Goal: Task Accomplishment & Management: Use online tool/utility

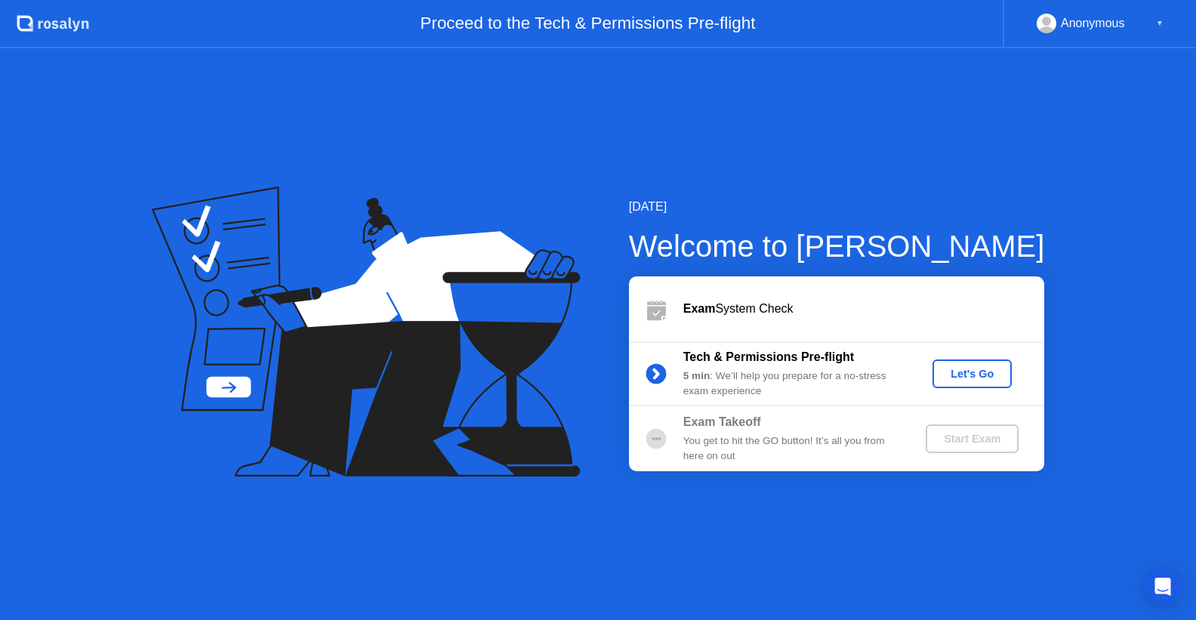
click at [821, 121] on div "[DATE] Welcome to [PERSON_NAME] Exam System Check Tech & Permissions Pre-flight…" at bounding box center [598, 333] width 1196 height 571
click at [975, 374] on div "Let's Go" at bounding box center [971, 374] width 67 height 12
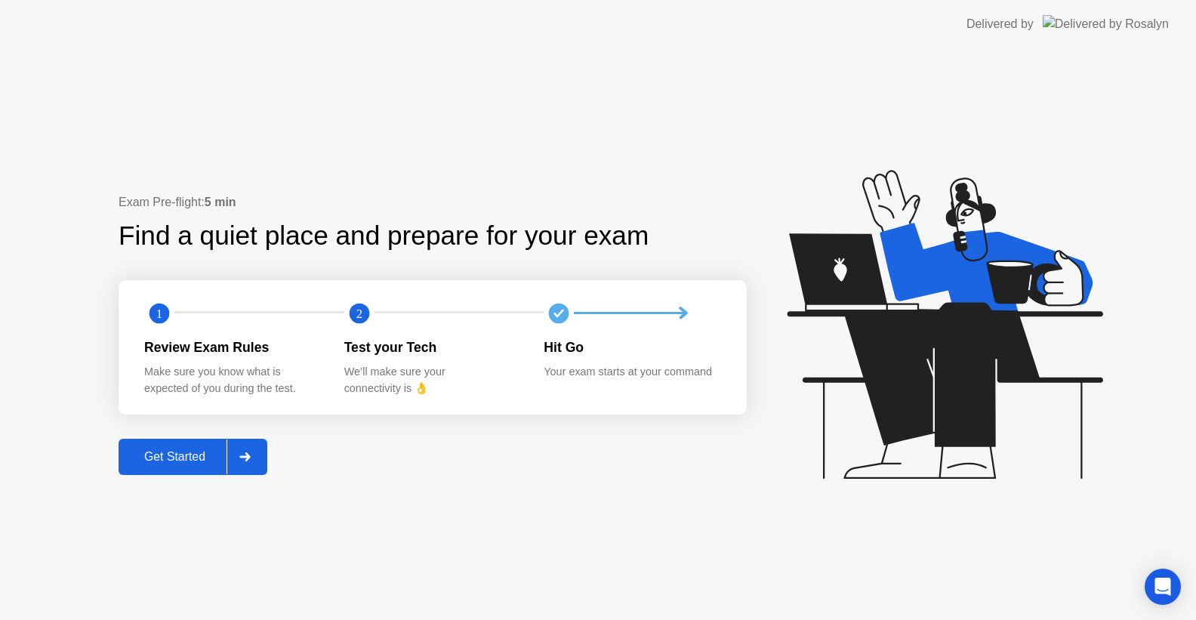
click at [185, 463] on div "Get Started" at bounding box center [174, 457] width 103 height 14
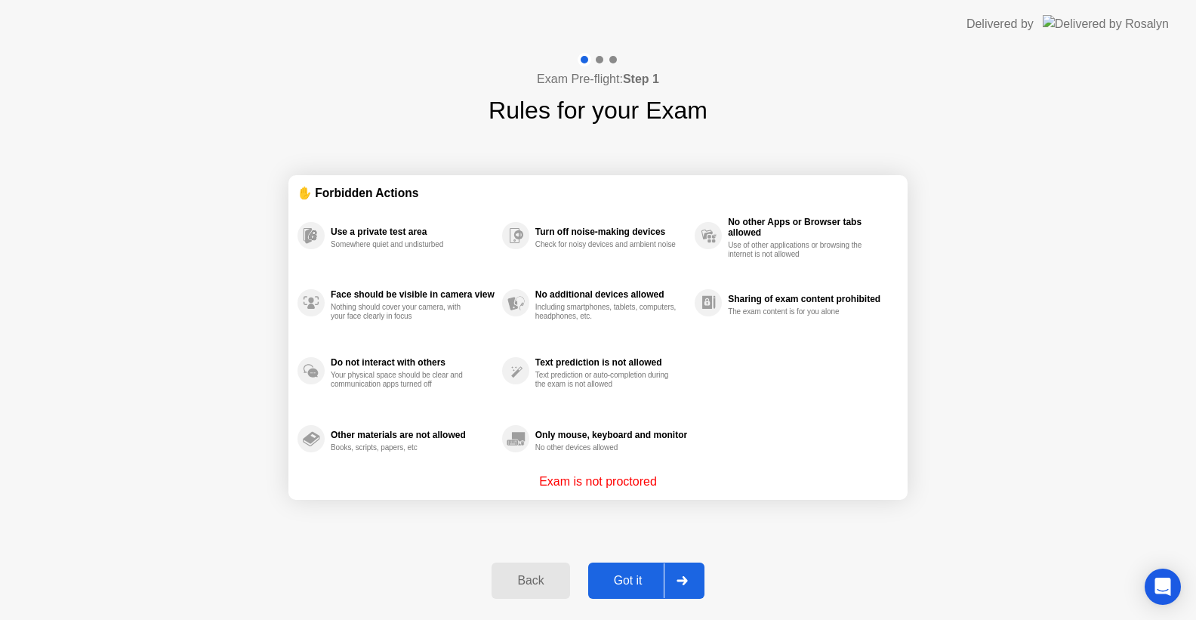
click at [633, 568] on button "Got it" at bounding box center [646, 580] width 116 height 36
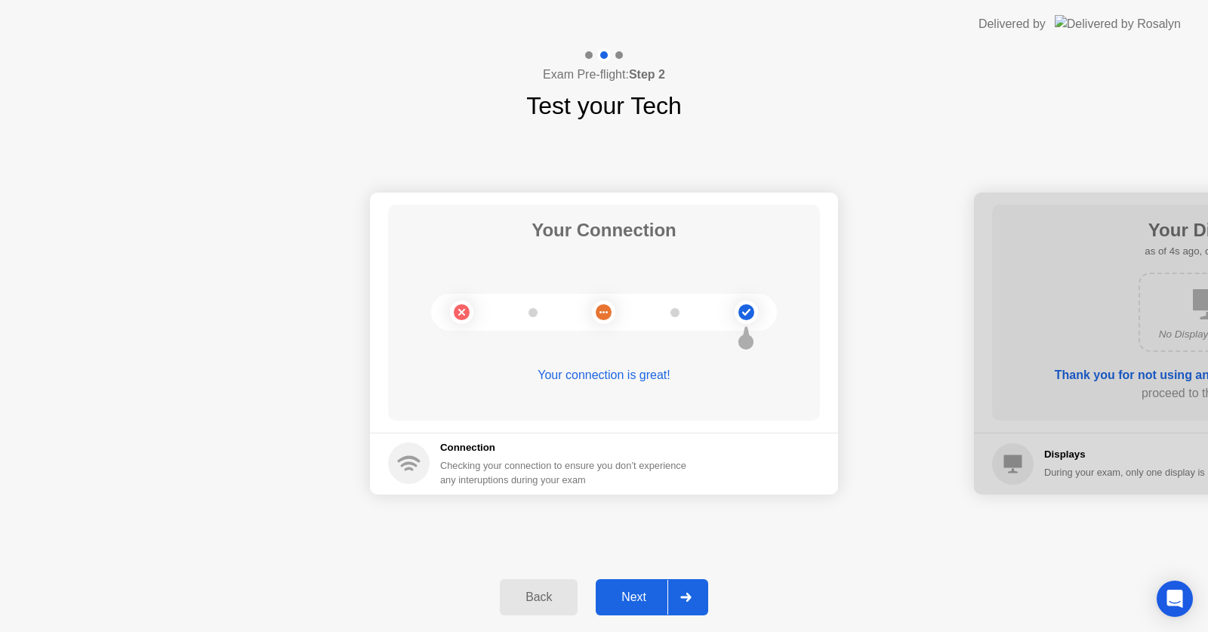
click at [634, 596] on div "Next" at bounding box center [633, 597] width 67 height 14
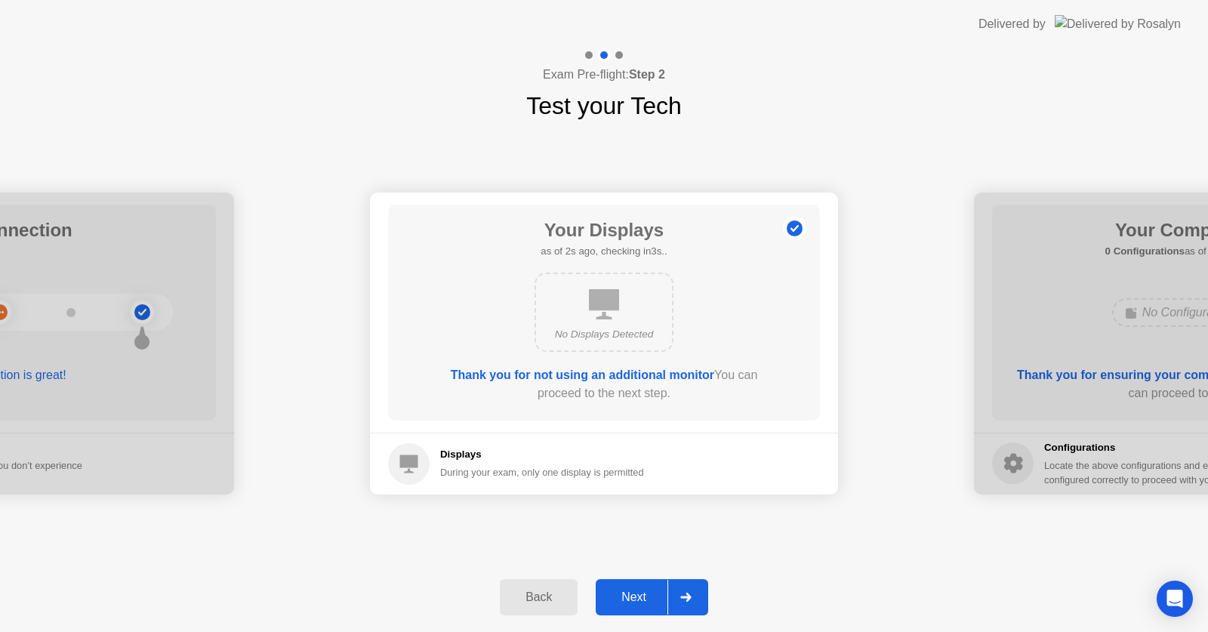
click at [630, 593] on div "Next" at bounding box center [633, 597] width 67 height 14
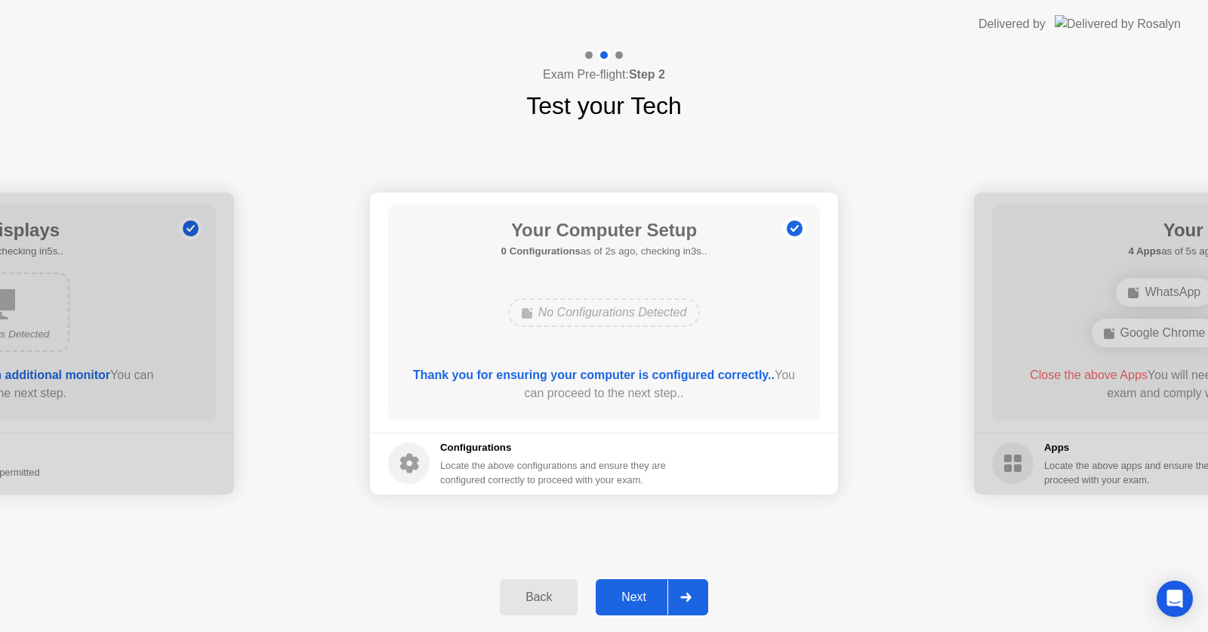
click at [628, 590] on div "Next" at bounding box center [633, 597] width 67 height 14
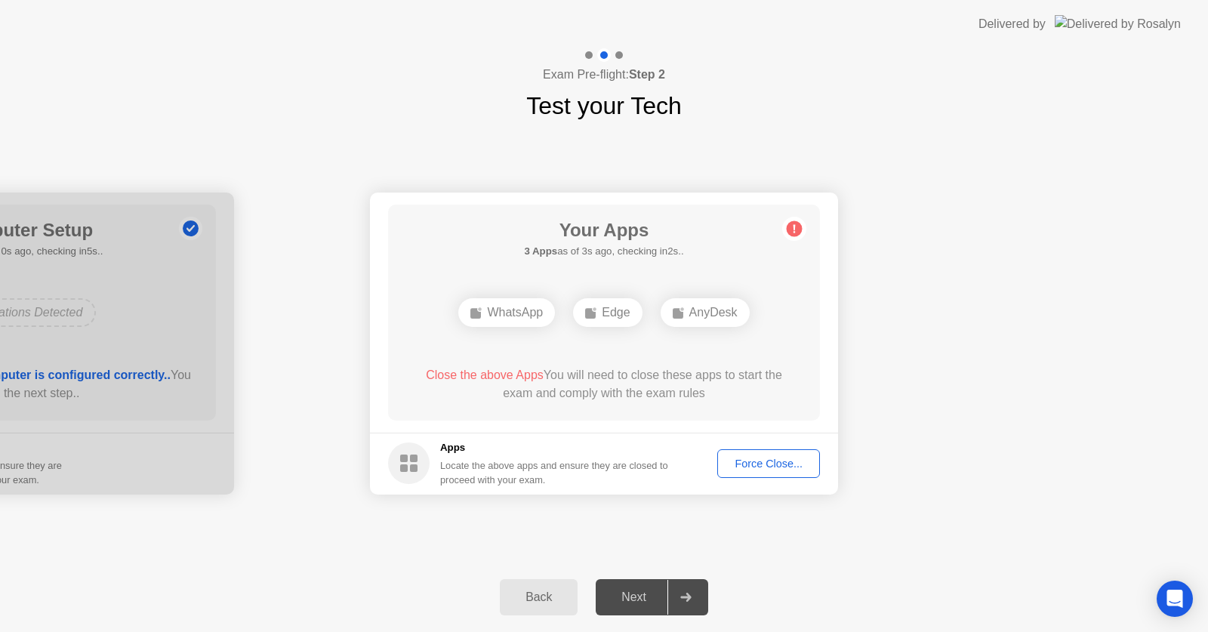
click at [765, 463] on div "Force Close..." at bounding box center [768, 463] width 92 height 12
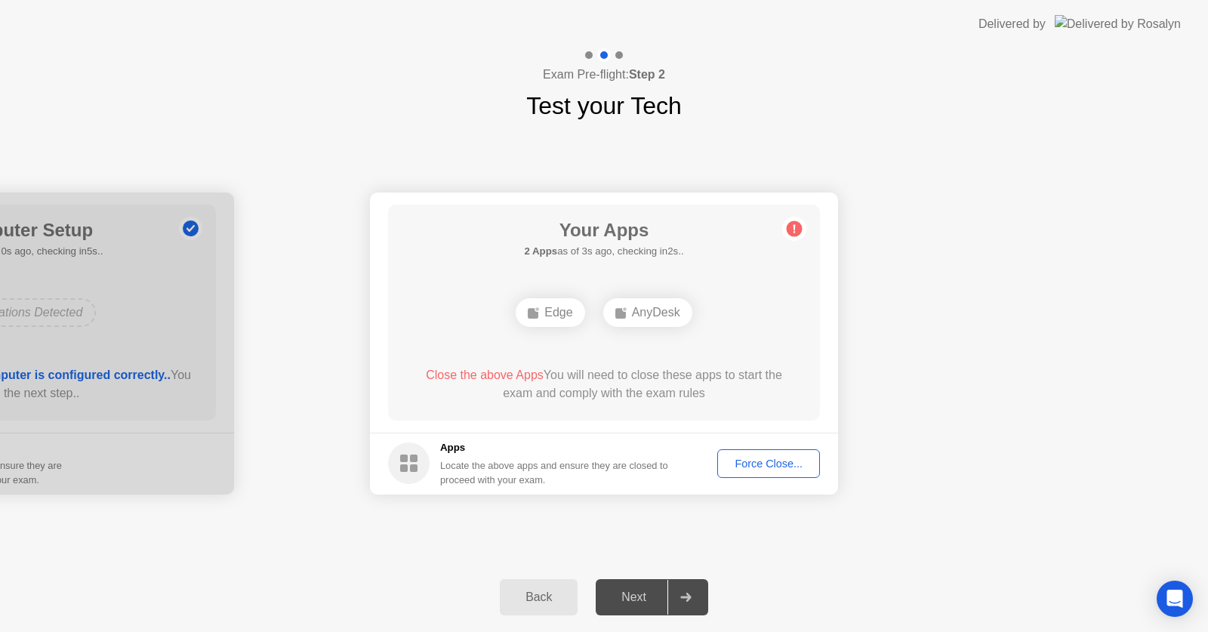
click at [760, 458] on div "Force Close..." at bounding box center [768, 463] width 92 height 12
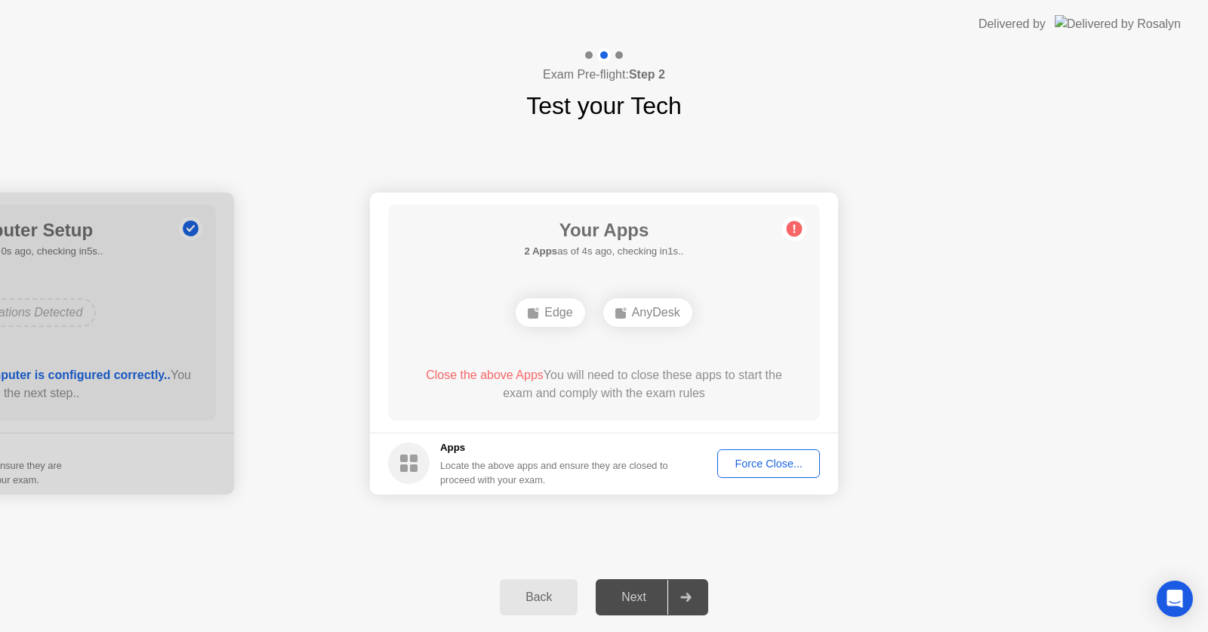
click at [756, 462] on div "Force Close..." at bounding box center [768, 463] width 92 height 12
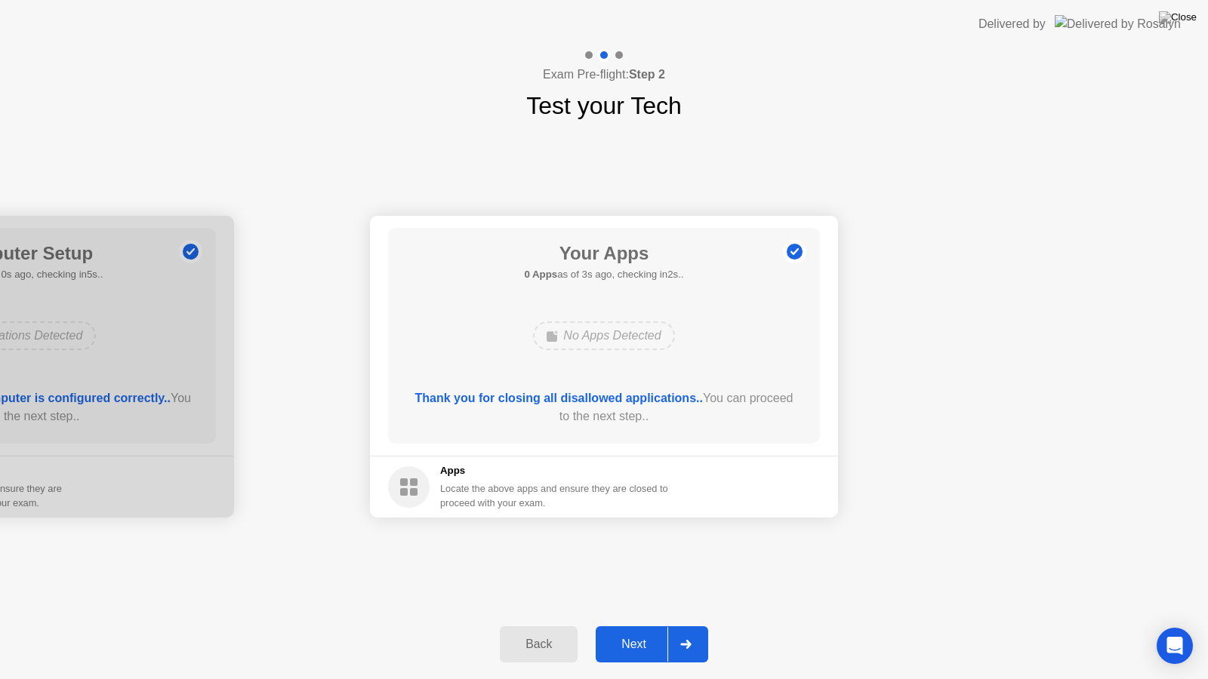
click at [638, 631] on div "Next" at bounding box center [633, 645] width 67 height 14
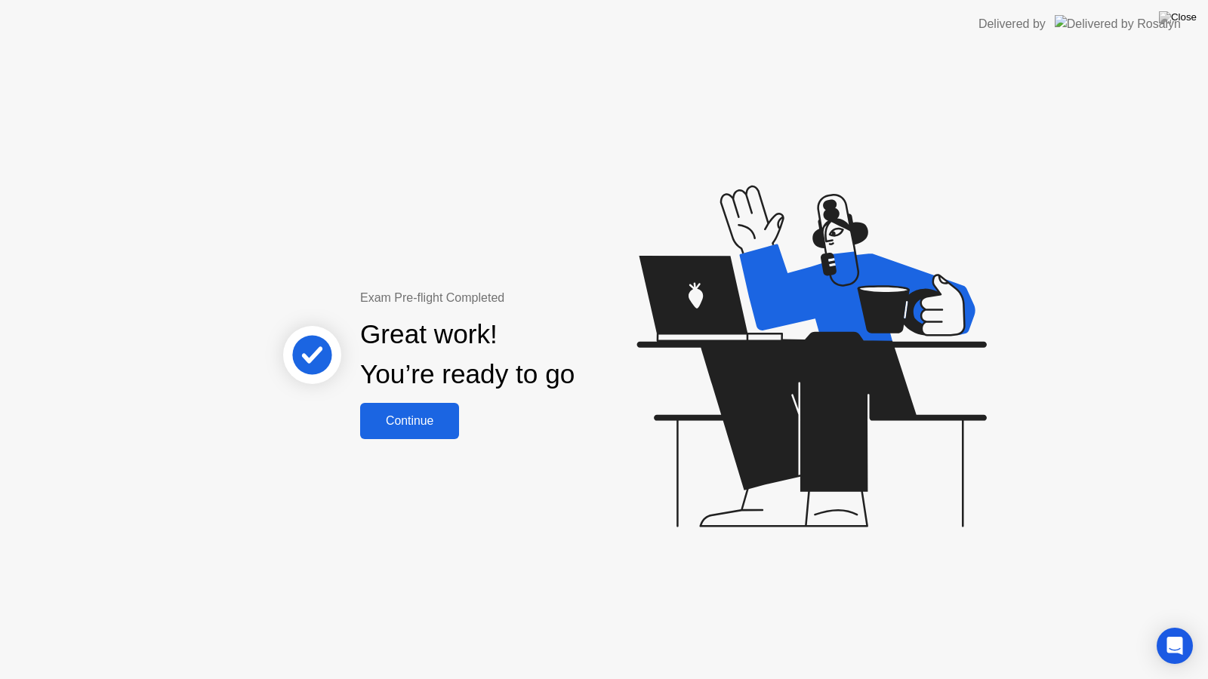
click at [405, 414] on div "Continue" at bounding box center [410, 421] width 90 height 14
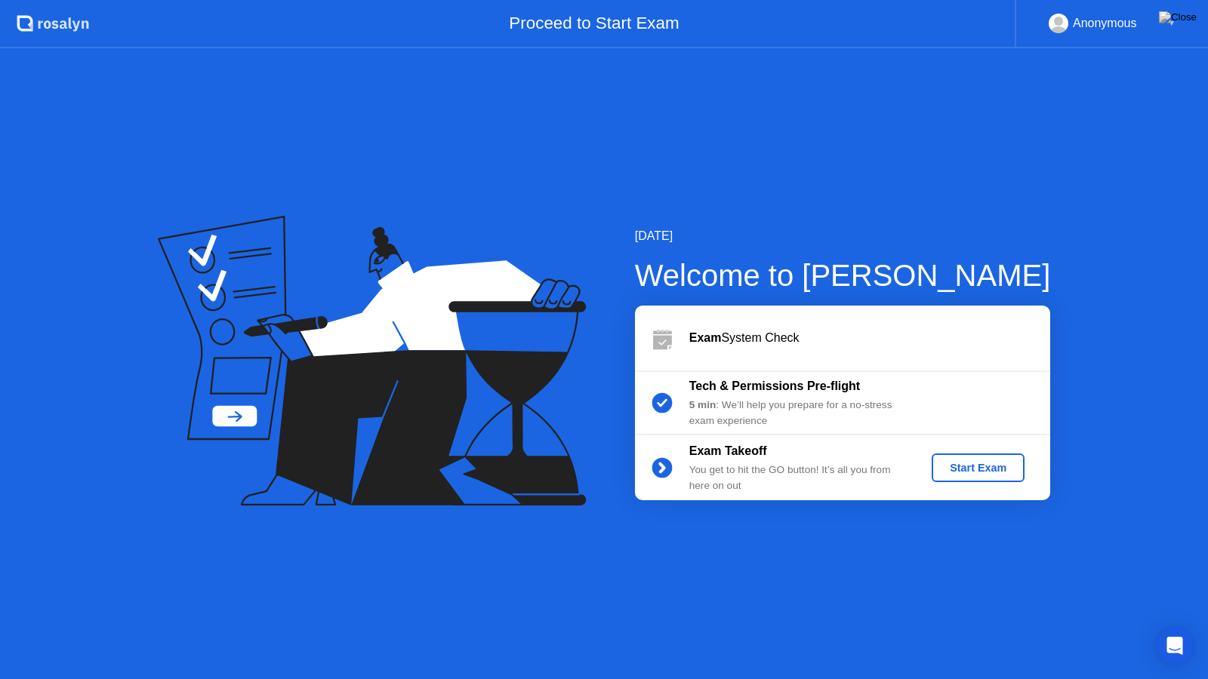
click at [971, 466] on div "Start Exam" at bounding box center [978, 468] width 81 height 12
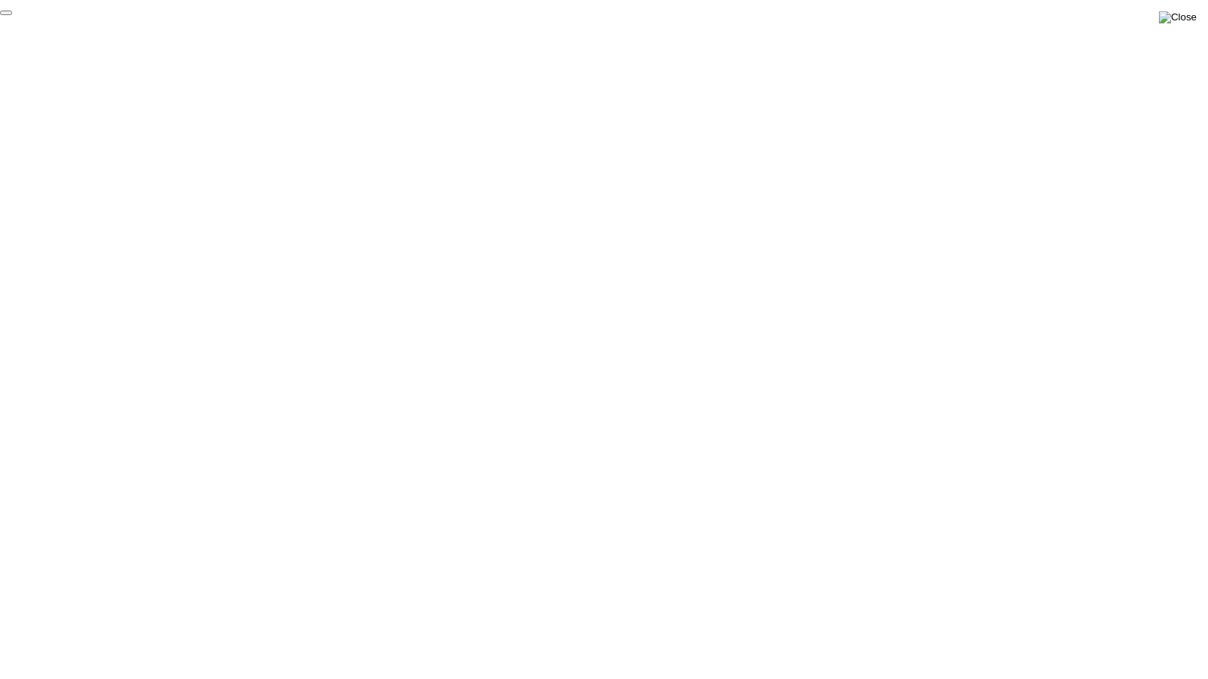
click at [1189, 16] on img at bounding box center [1178, 17] width 38 height 12
click at [1087, 631] on div "End Proctoring Session" at bounding box center [1083, 637] width 167 height 14
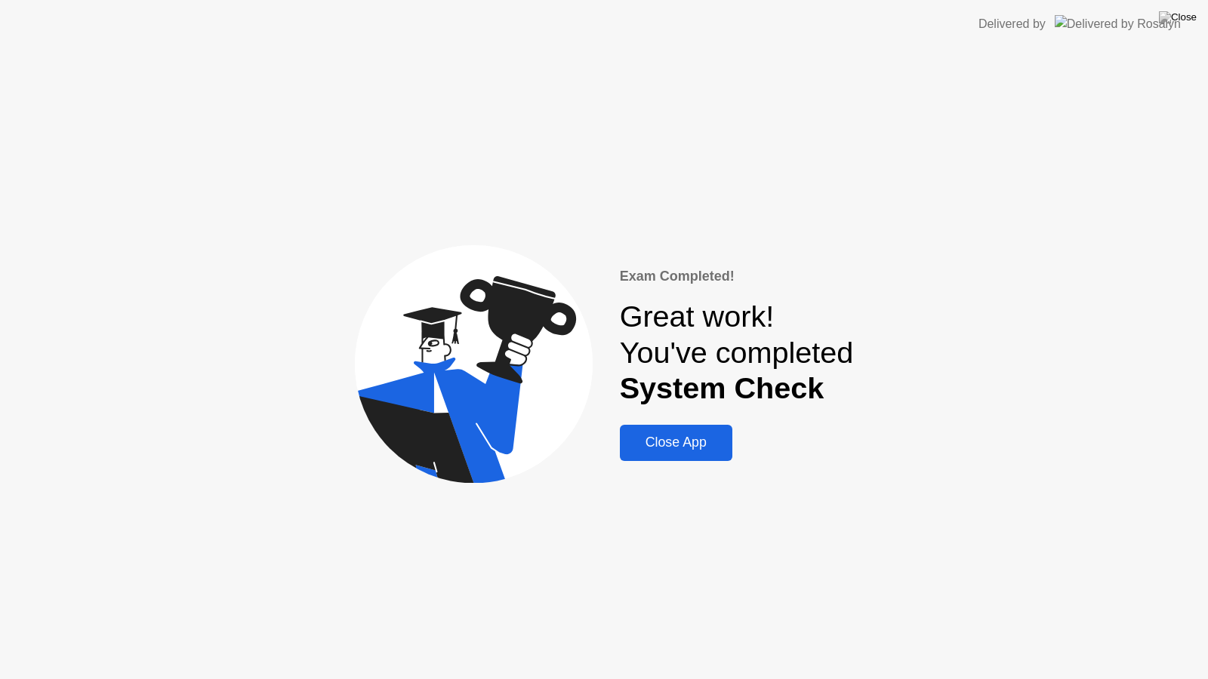
click at [663, 435] on div "Close App" at bounding box center [675, 443] width 103 height 16
